Goal: Entertainment & Leisure: Consume media (video, audio)

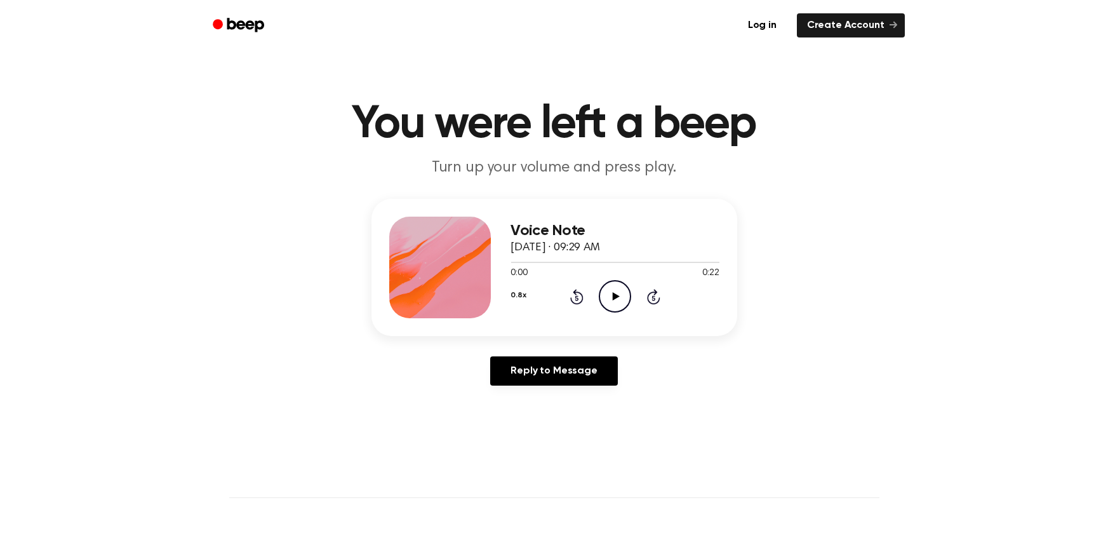
click at [611, 286] on icon "Play Audio" at bounding box center [615, 296] width 32 height 32
click at [582, 298] on icon at bounding box center [576, 296] width 13 height 15
click at [614, 289] on icon "Pause Audio" at bounding box center [615, 296] width 32 height 32
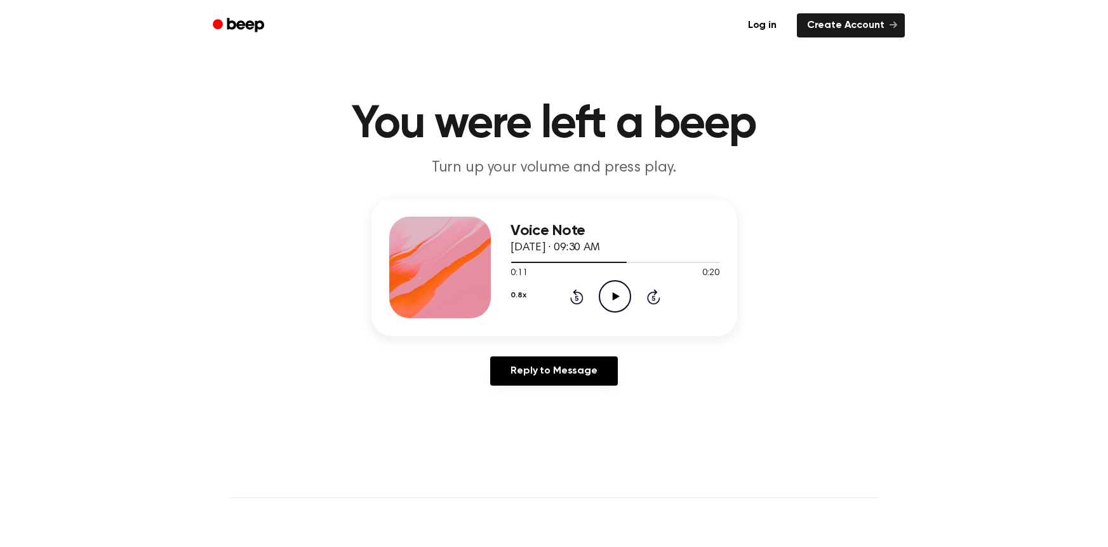
click at [572, 292] on icon "Rewind 5 seconds" at bounding box center [576, 296] width 14 height 17
click at [576, 295] on icon "Rewind 5 seconds" at bounding box center [576, 296] width 14 height 17
click at [613, 301] on icon "Play Audio" at bounding box center [615, 296] width 32 height 32
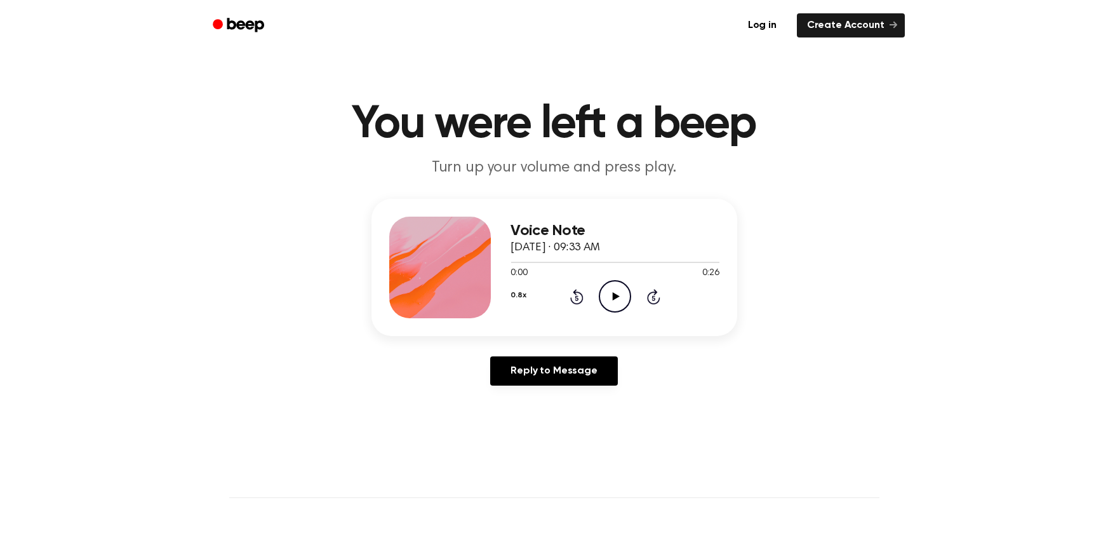
click at [616, 300] on icon "Play Audio" at bounding box center [615, 296] width 32 height 32
click at [607, 296] on icon "Play Audio" at bounding box center [615, 296] width 32 height 32
click at [583, 300] on div "0.8x Rewind 5 seconds Play Audio Skip 5 seconds" at bounding box center [615, 296] width 208 height 32
click at [576, 296] on icon "Rewind 5 seconds" at bounding box center [576, 296] width 14 height 17
click at [515, 291] on button "0.8x" at bounding box center [518, 295] width 15 height 22
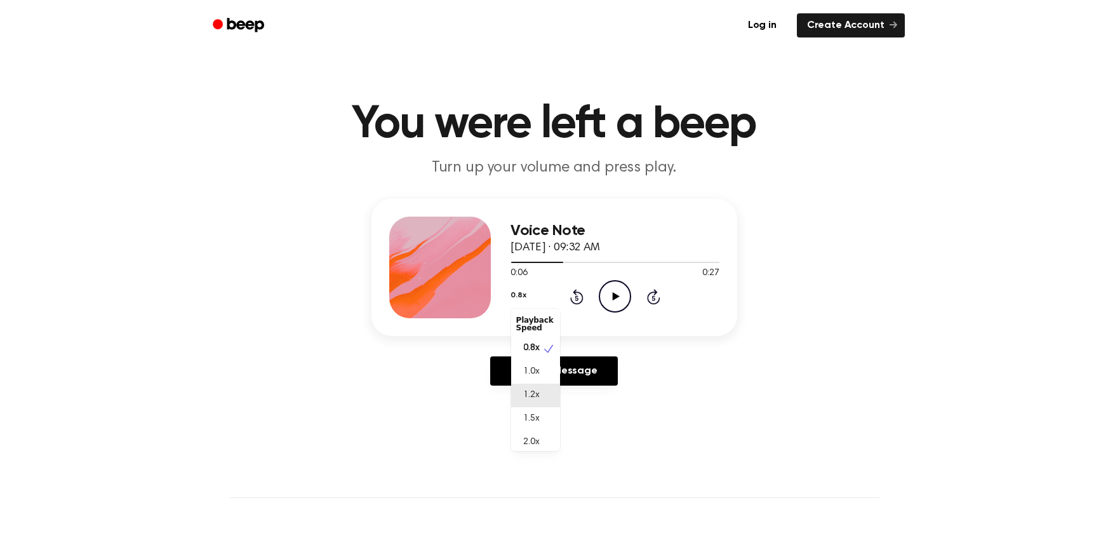
click at [530, 394] on span "1.2x" at bounding box center [532, 394] width 16 height 13
click at [610, 301] on icon "Play Audio" at bounding box center [615, 296] width 32 height 32
click at [611, 301] on icon "Pause Audio" at bounding box center [615, 296] width 32 height 32
click at [519, 292] on button "1.2x" at bounding box center [517, 295] width 12 height 22
click at [536, 344] on span "0.8x" at bounding box center [532, 348] width 16 height 13
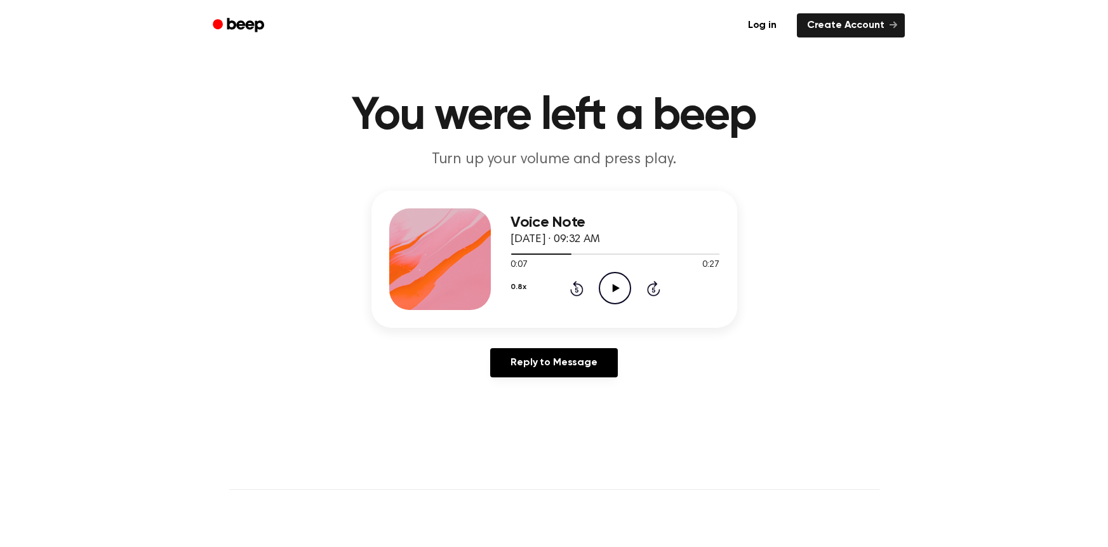
scroll to position [10, 0]
click at [524, 279] on button "0.8x" at bounding box center [518, 286] width 15 height 22
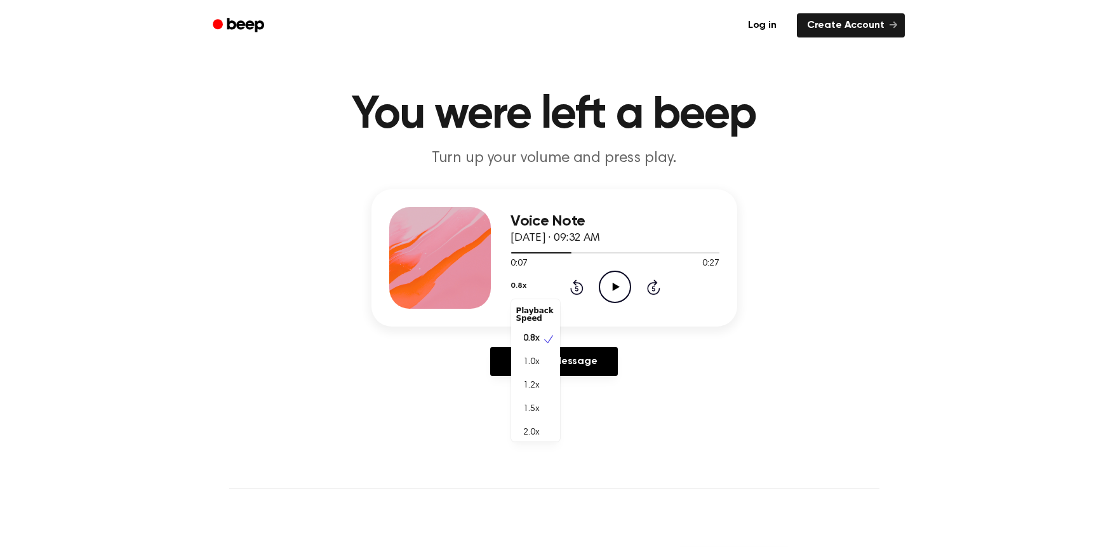
click at [616, 282] on div "0.8x Playback Speed 0.8x 1.0x 1.2x 1.5x 2.0x Rewind 5 seconds Play Audio Skip 5…" at bounding box center [615, 286] width 208 height 32
click at [616, 282] on icon "Play Audio" at bounding box center [615, 286] width 32 height 32
click at [574, 286] on icon "Rewind 5 seconds" at bounding box center [576, 287] width 14 height 17
click at [576, 287] on icon at bounding box center [576, 288] width 3 height 5
click at [609, 289] on icon "Play Audio" at bounding box center [615, 286] width 32 height 32
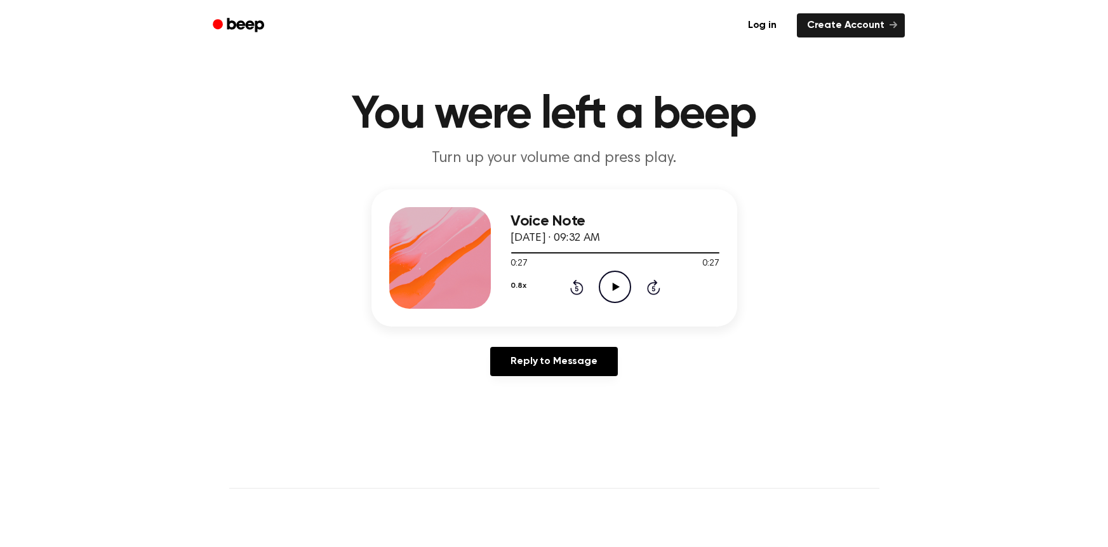
click at [574, 283] on icon at bounding box center [576, 286] width 13 height 15
click at [609, 281] on icon "Play Audio" at bounding box center [615, 286] width 32 height 32
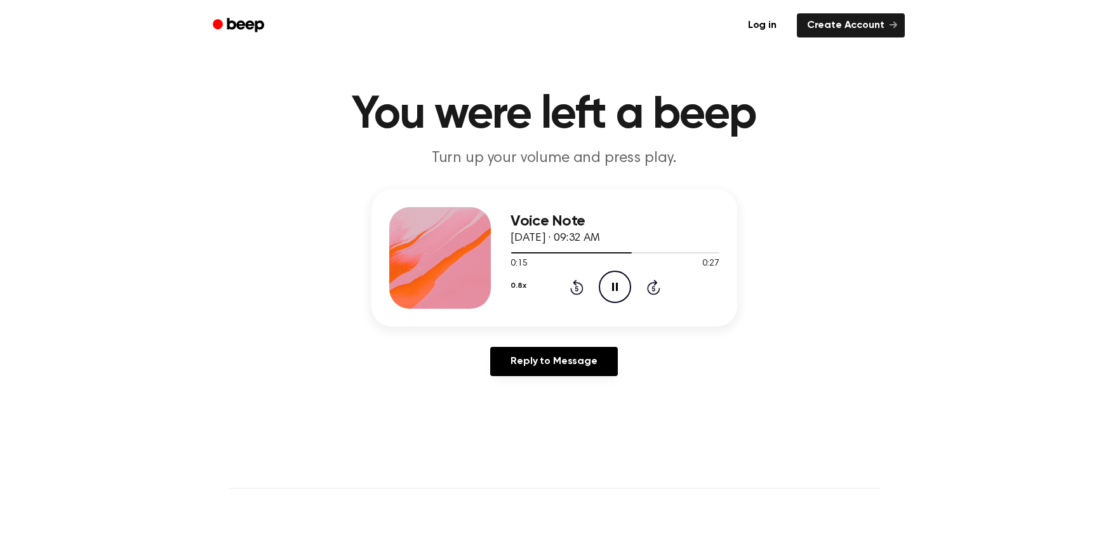
click at [608, 285] on icon "Pause Audio" at bounding box center [615, 286] width 32 height 32
click at [607, 287] on icon "Play Audio" at bounding box center [615, 286] width 32 height 32
click at [606, 288] on icon "Pause Audio" at bounding box center [615, 286] width 32 height 32
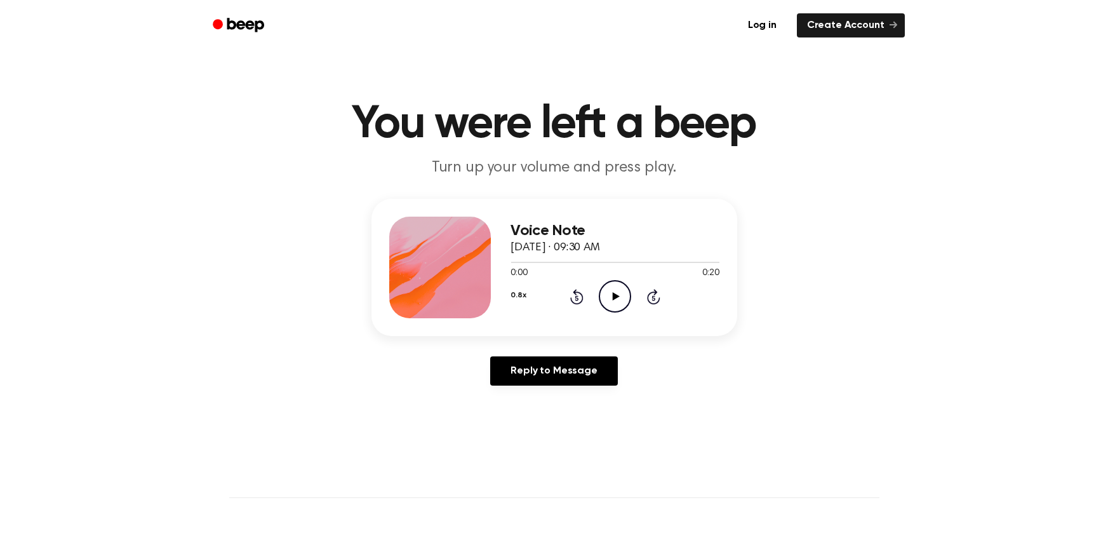
click at [625, 293] on icon "Play Audio" at bounding box center [615, 296] width 32 height 32
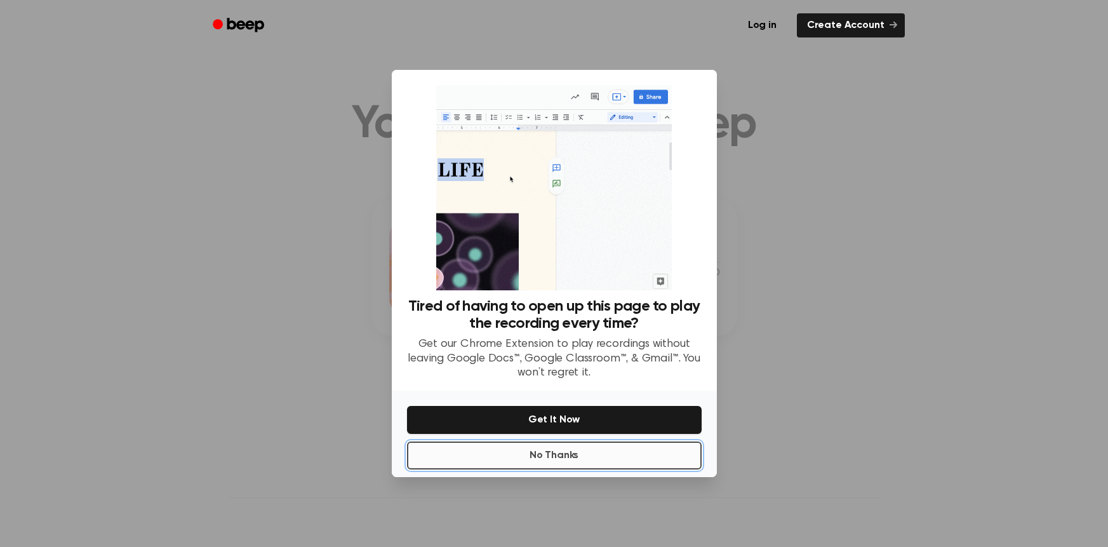
click at [558, 456] on button "No Thanks" at bounding box center [554, 455] width 295 height 28
